Goal: Information Seeking & Learning: Learn about a topic

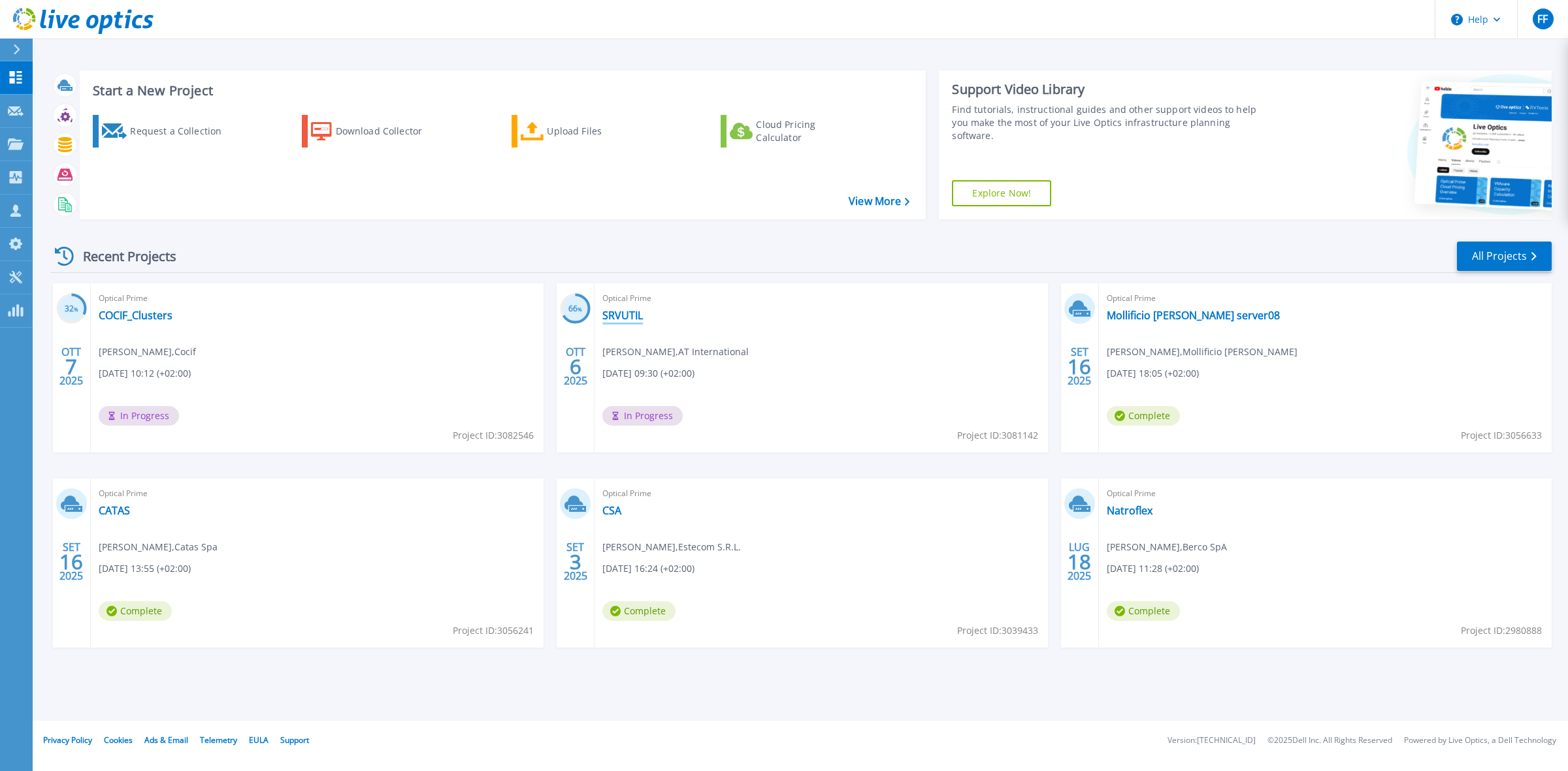
click at [639, 317] on link "SRVUTIL" at bounding box center [623, 315] width 41 height 13
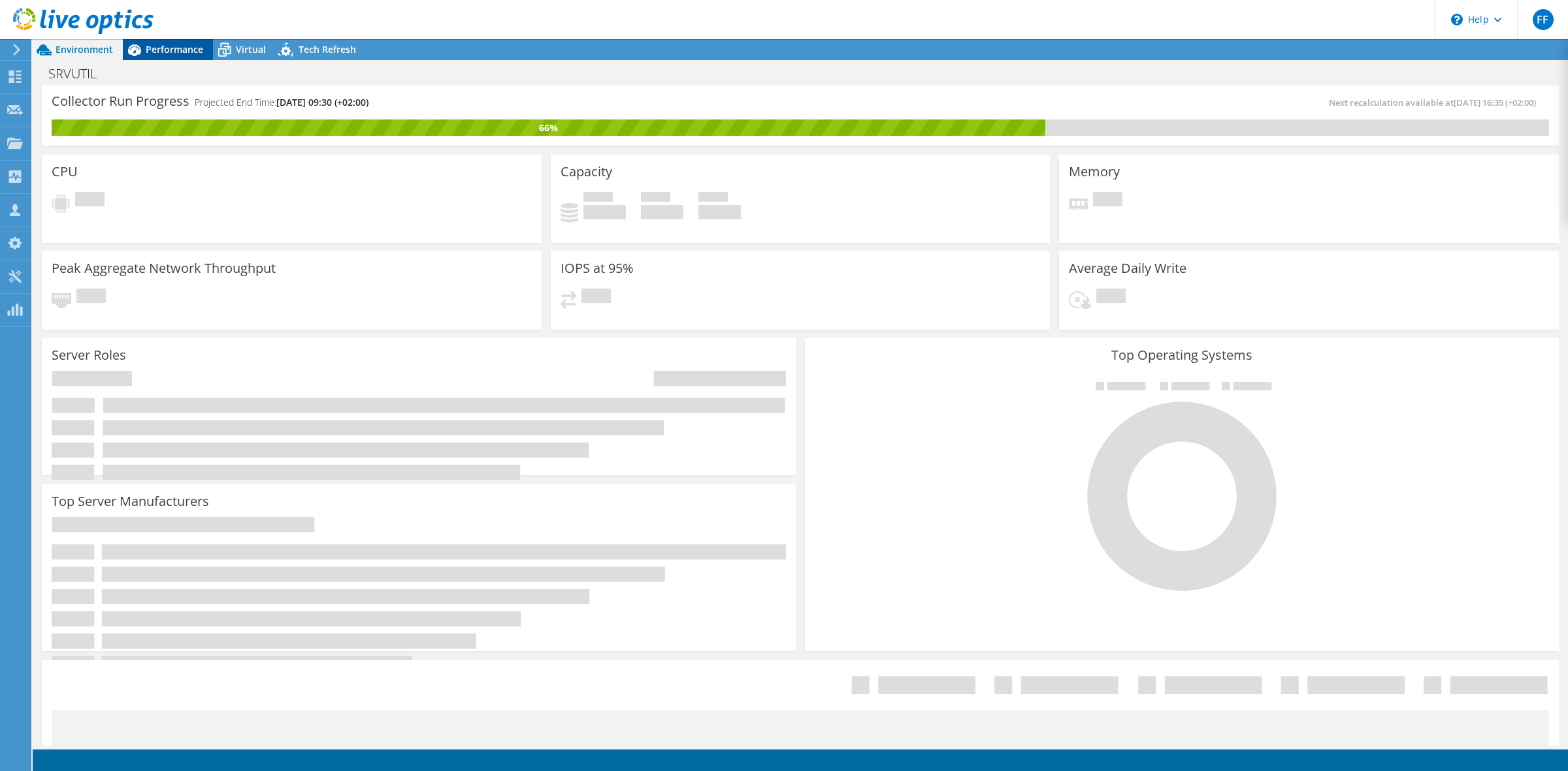
radio input "true"
radio input "false"
click at [171, 50] on span "Performance" at bounding box center [174, 49] width 57 height 13
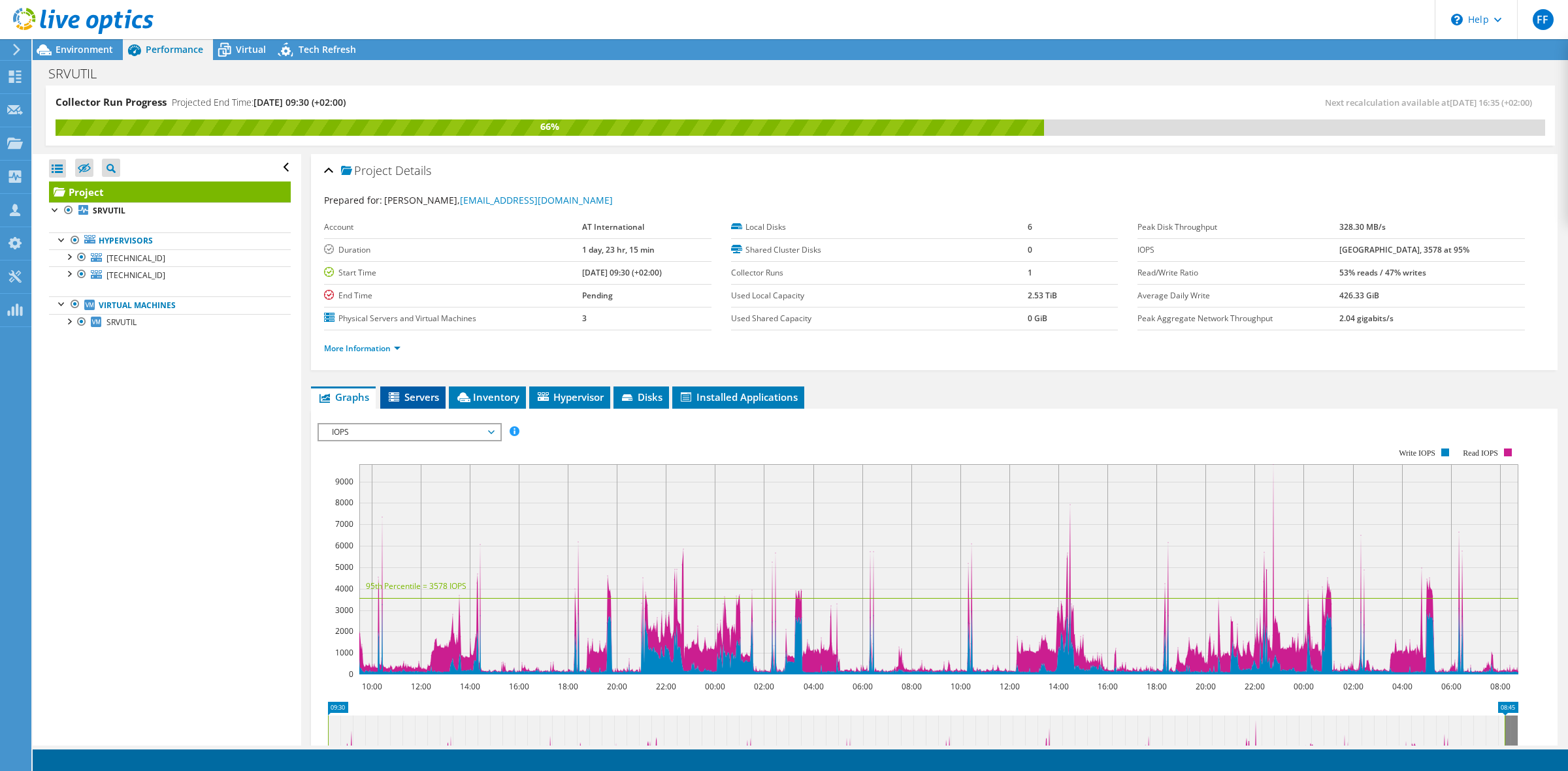
click at [420, 396] on span "Servers" at bounding box center [413, 397] width 52 height 13
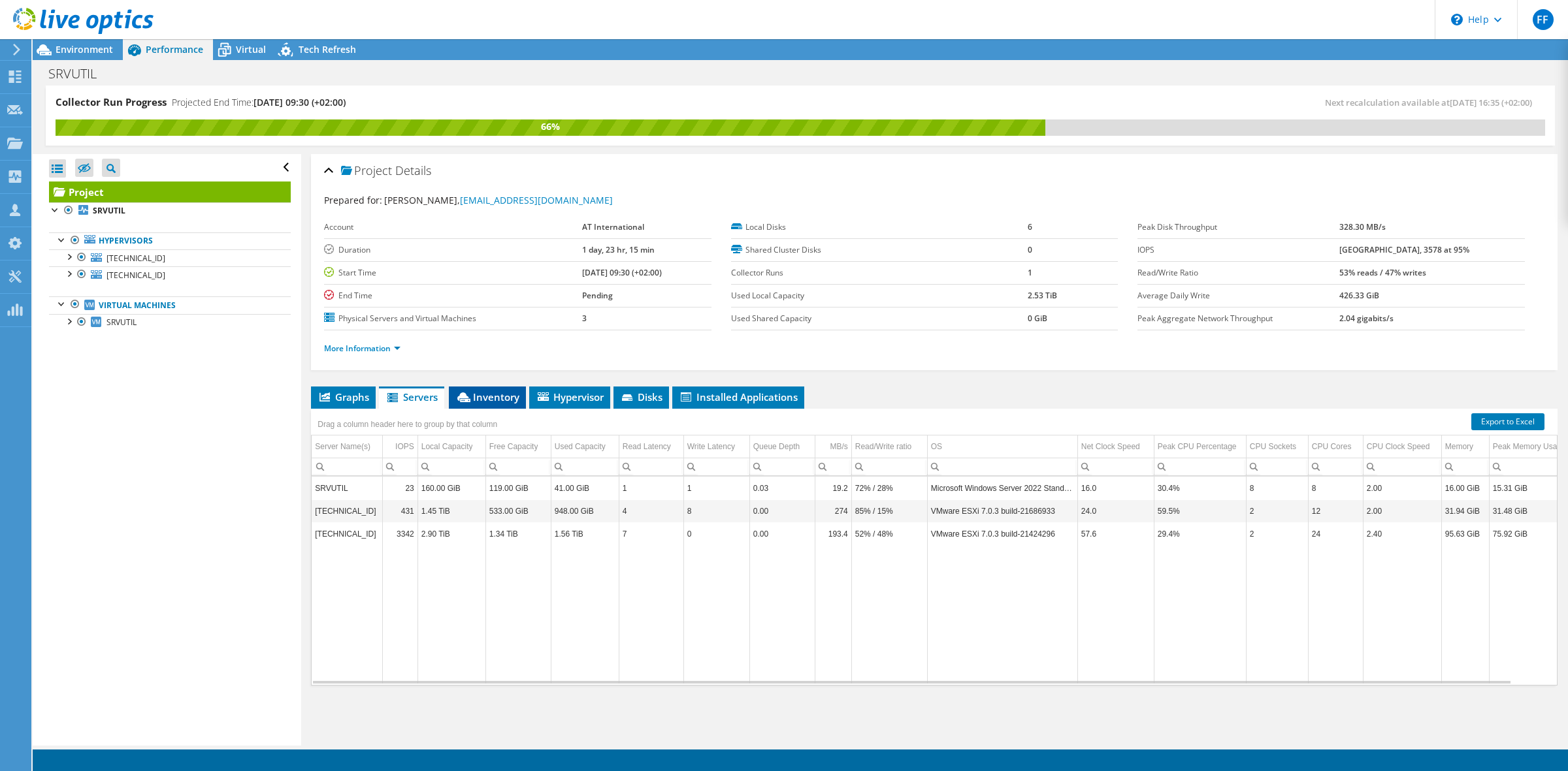
click at [498, 392] on span "Inventory" at bounding box center [487, 397] width 64 height 13
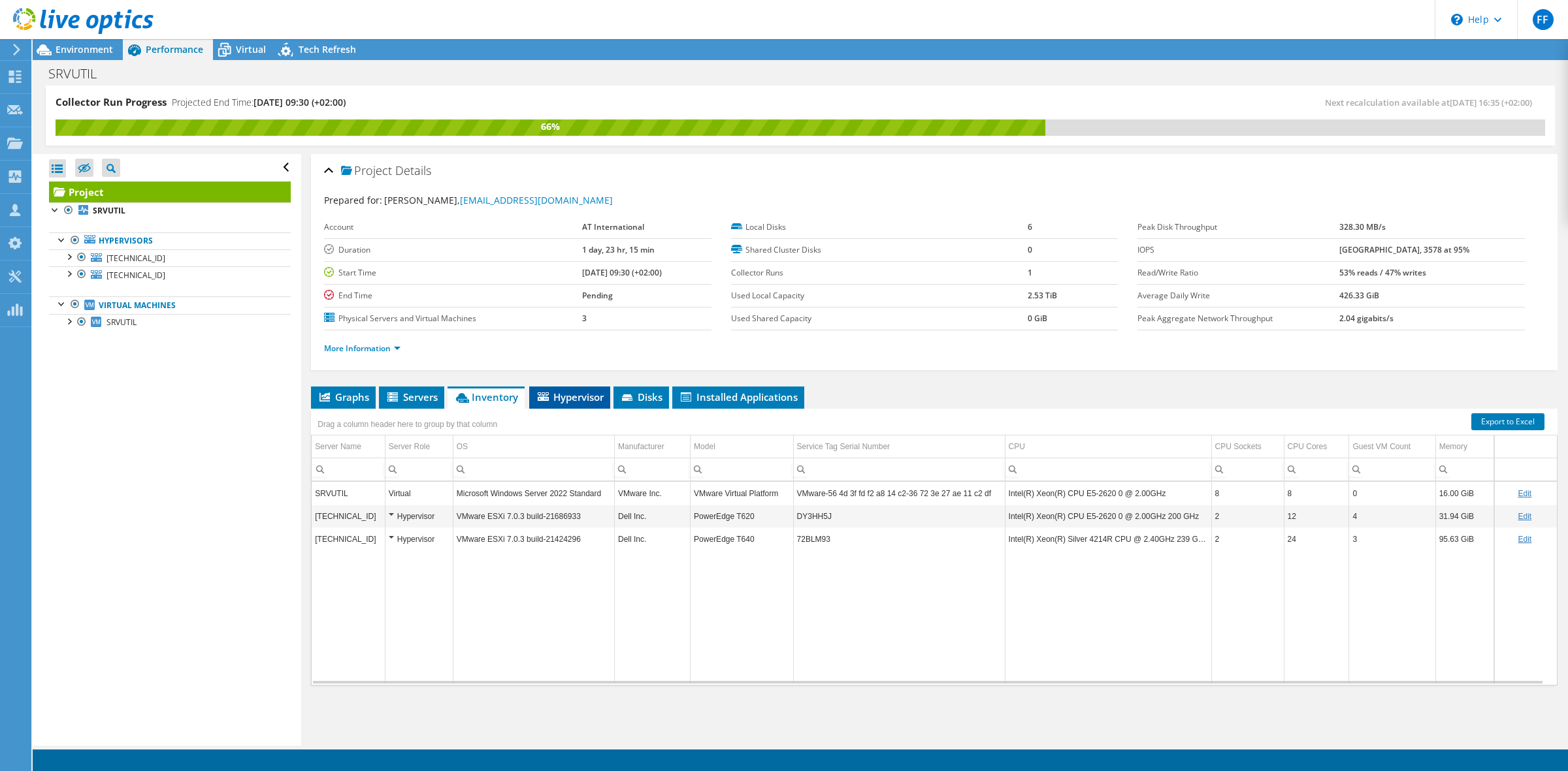
click at [589, 397] on span "Hypervisor" at bounding box center [570, 397] width 68 height 13
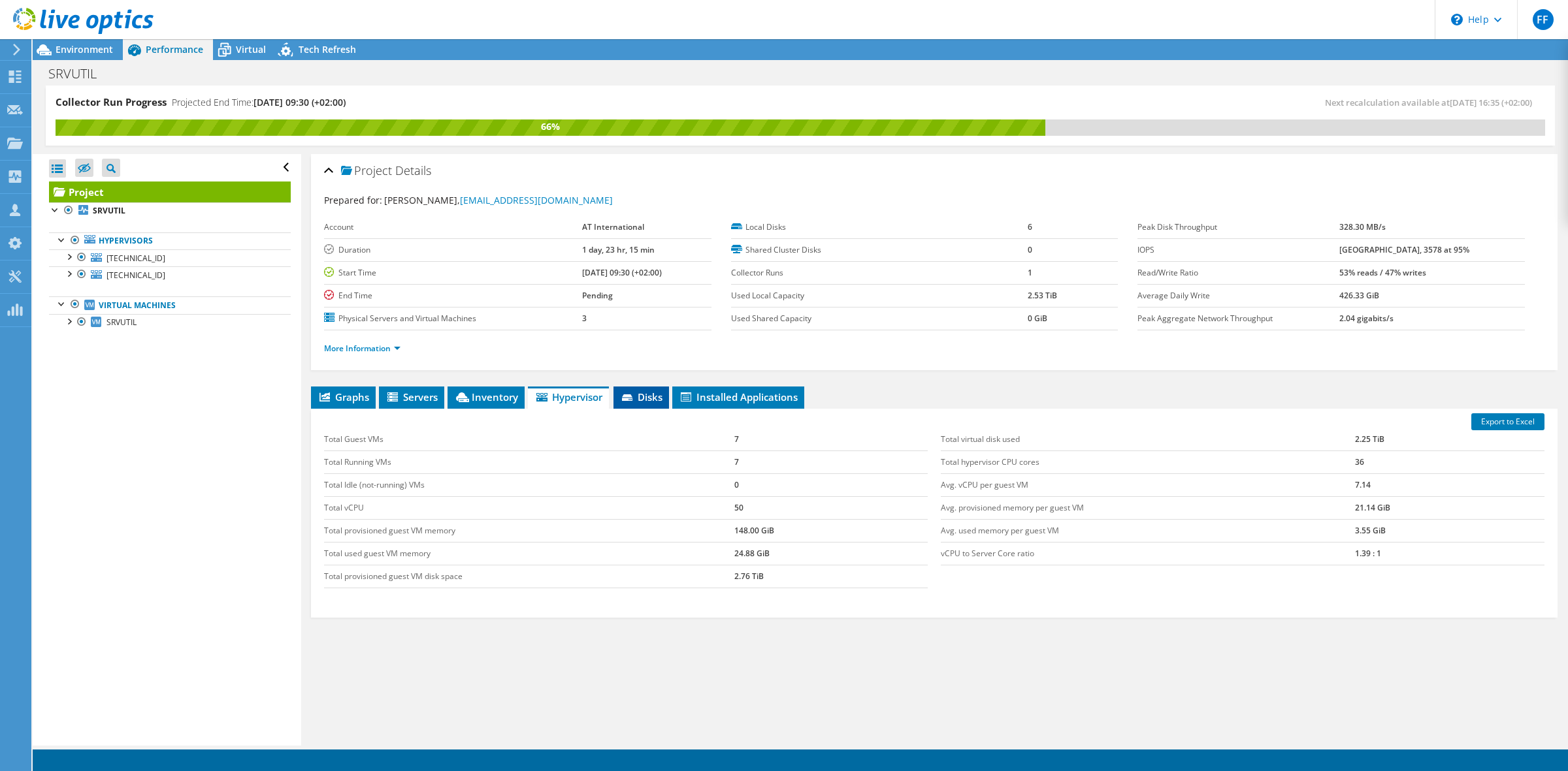
click at [623, 392] on span "Disks" at bounding box center [641, 397] width 43 height 13
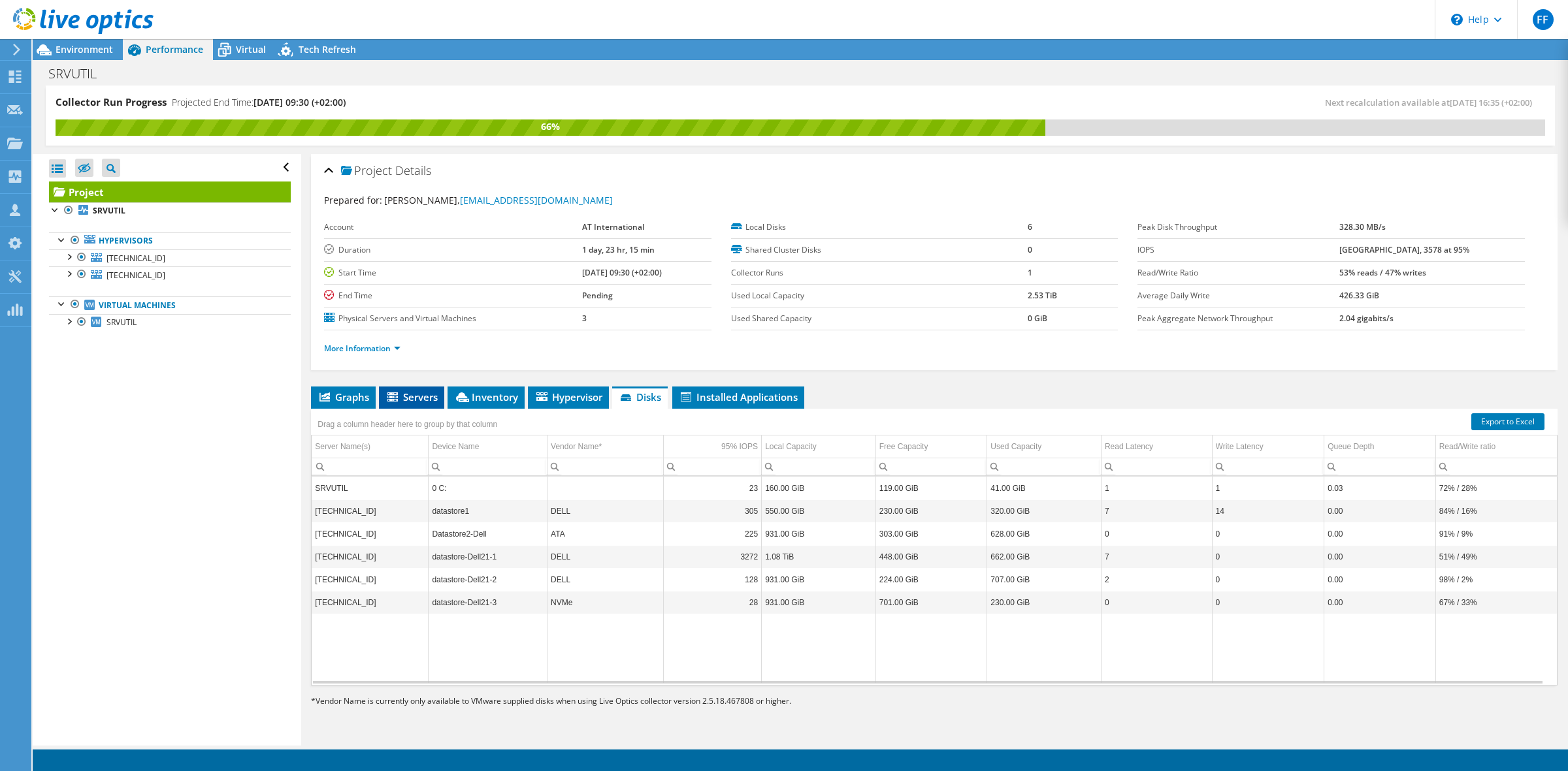
click at [417, 392] on span "Servers" at bounding box center [412, 397] width 52 height 13
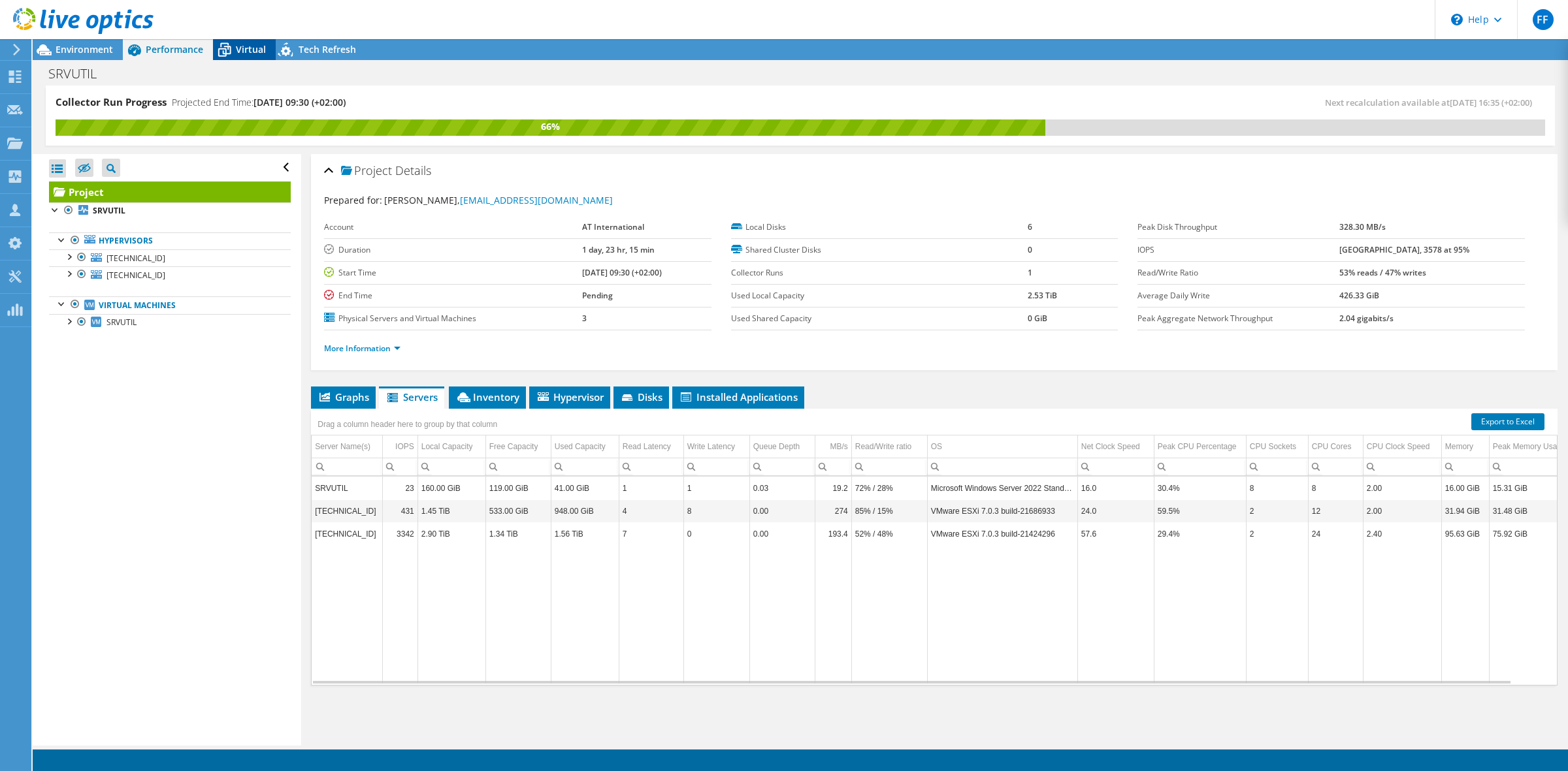
click at [249, 53] on span "Virtual" at bounding box center [250, 49] width 30 height 13
